Goal: Browse casually: Explore the website without a specific task or goal

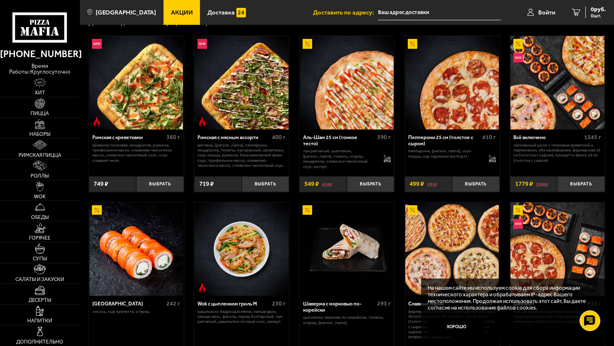
scroll to position [207, 0]
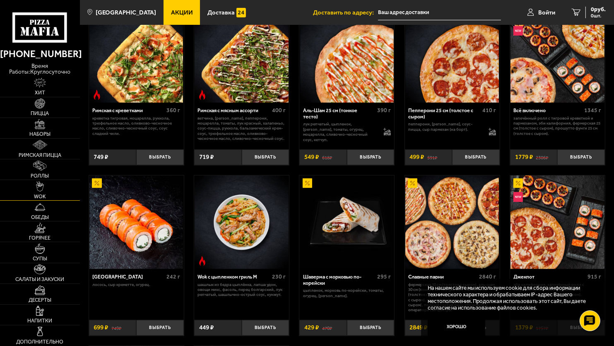
click at [41, 187] on img at bounding box center [40, 186] width 8 height 10
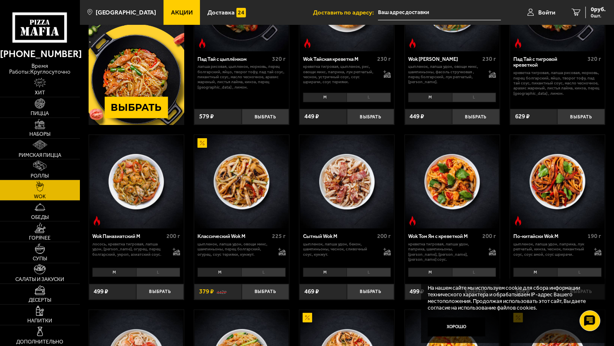
scroll to position [124, 0]
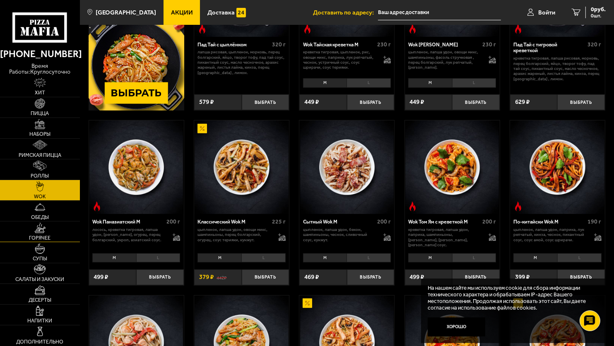
click at [36, 229] on img at bounding box center [40, 228] width 12 height 10
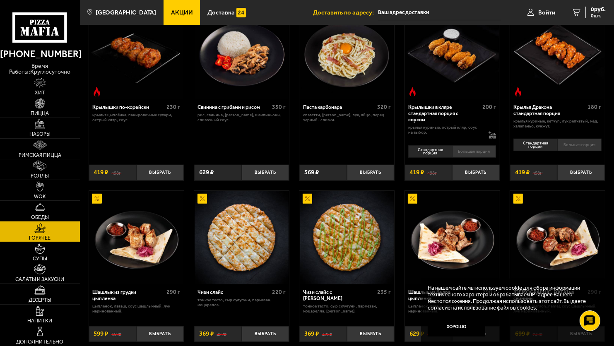
scroll to position [248, 0]
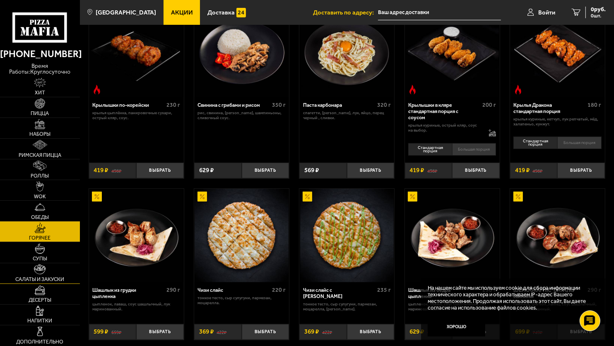
click at [40, 270] on img at bounding box center [40, 269] width 12 height 10
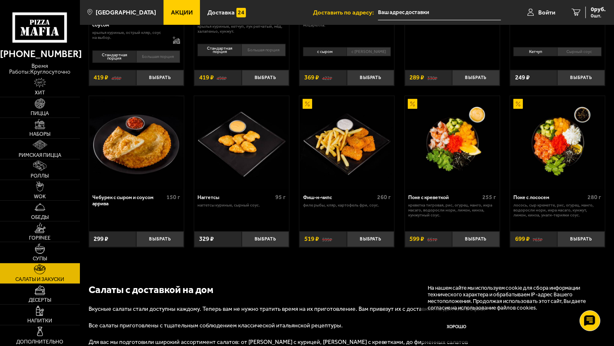
scroll to position [414, 0]
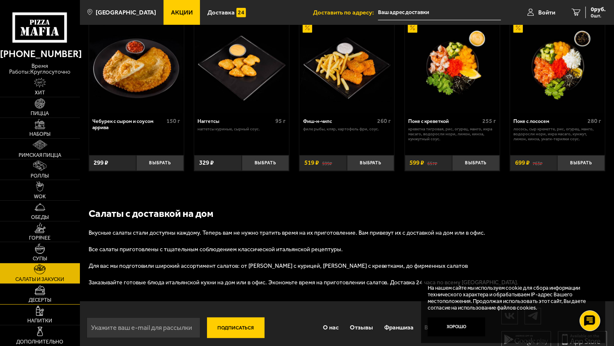
click at [39, 293] on img at bounding box center [39, 290] width 11 height 10
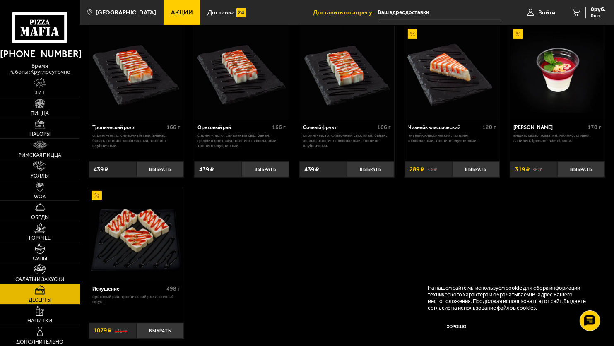
scroll to position [207, 0]
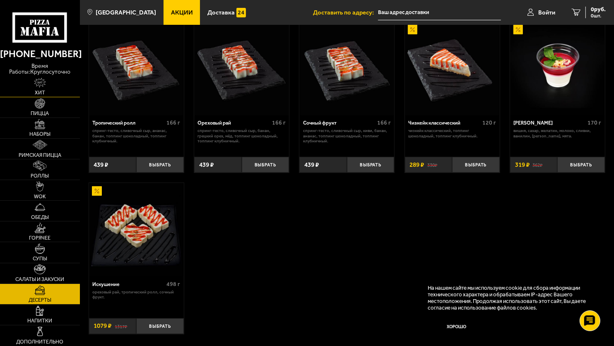
click at [50, 93] on link "Хит" at bounding box center [40, 87] width 80 height 20
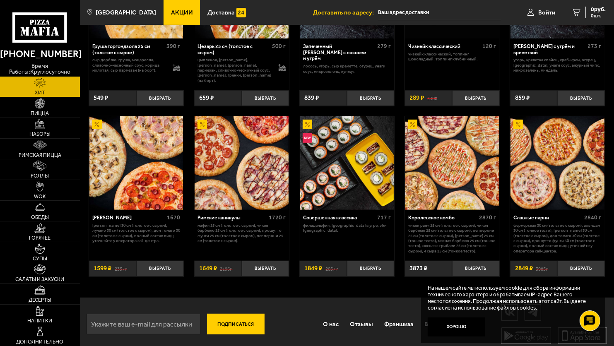
scroll to position [306, 0]
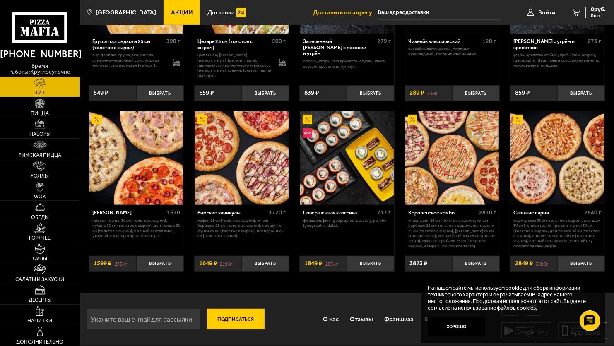
click at [354, 12] on span "Доставить по адресу:" at bounding box center [345, 13] width 65 height 6
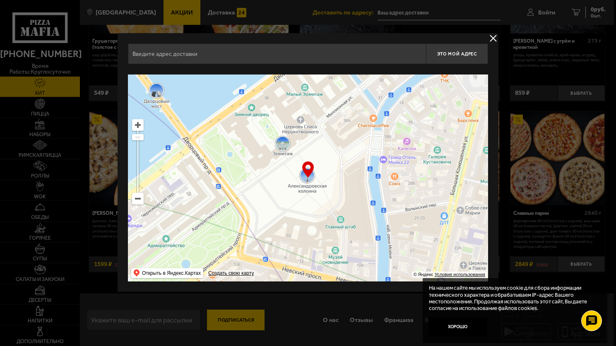
click at [492, 40] on button "delivery type" at bounding box center [493, 38] width 10 height 10
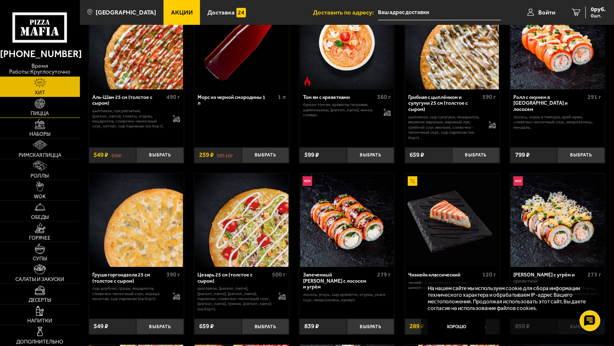
scroll to position [0, 0]
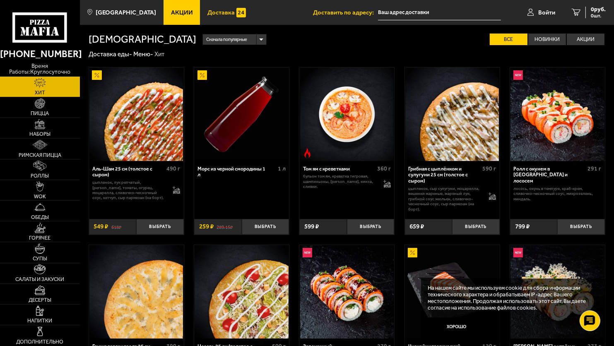
click at [218, 13] on span "Доставка" at bounding box center [220, 13] width 27 height 6
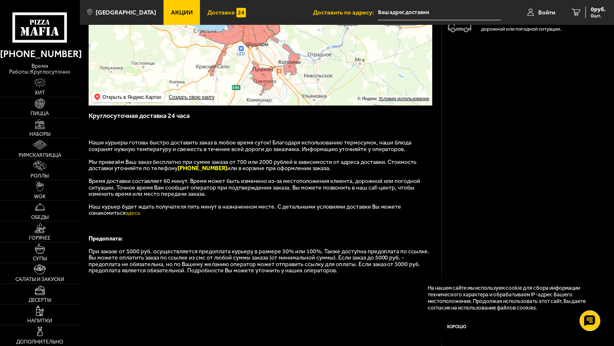
scroll to position [124, 0]
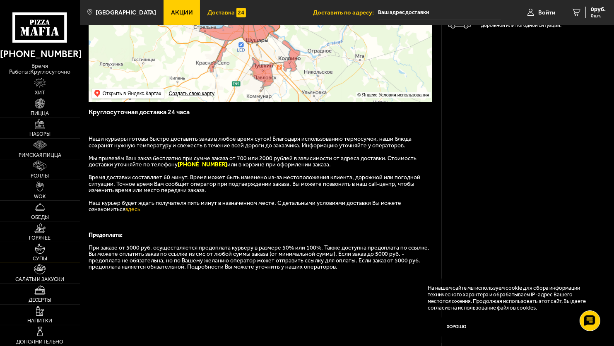
click at [35, 248] on img at bounding box center [40, 248] width 10 height 10
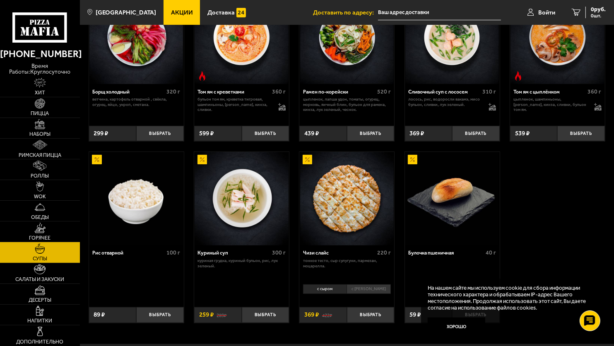
scroll to position [166, 0]
